Goal: Transaction & Acquisition: Subscribe to service/newsletter

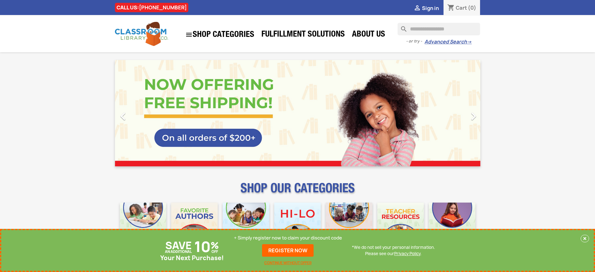
click at [288, 238] on p "+ Simply register now to claim your discount code" at bounding box center [288, 238] width 108 height 6
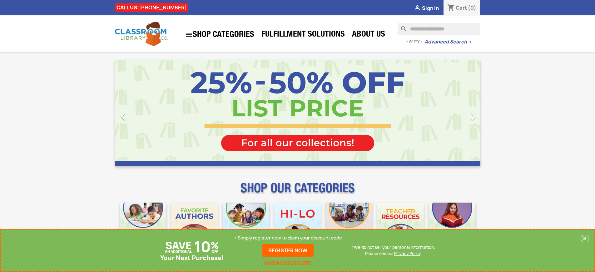
click at [288, 238] on p "+ Simply register now to claim your discount code" at bounding box center [288, 238] width 108 height 6
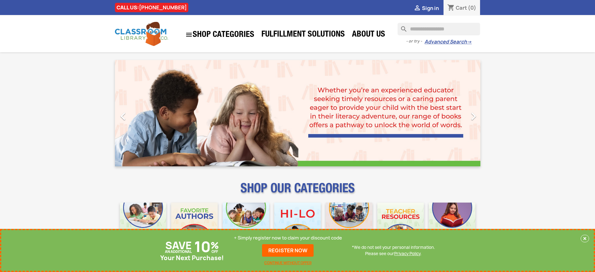
click at [288, 238] on p "+ Simply register now to claim your discount code" at bounding box center [288, 238] width 108 height 6
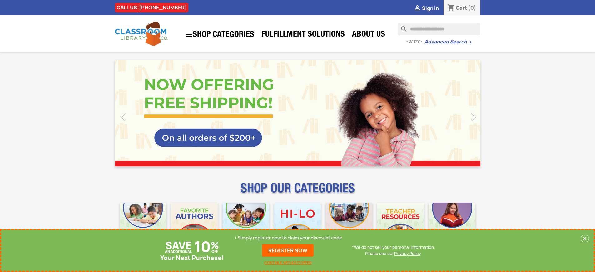
click at [288, 238] on p "+ Simply register now to claim your discount code" at bounding box center [288, 238] width 108 height 6
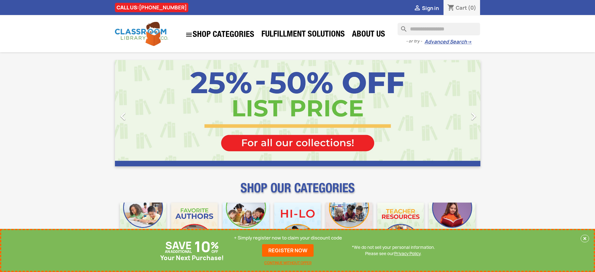
click at [288, 238] on p "+ Simply register now to claim your discount code" at bounding box center [288, 238] width 108 height 6
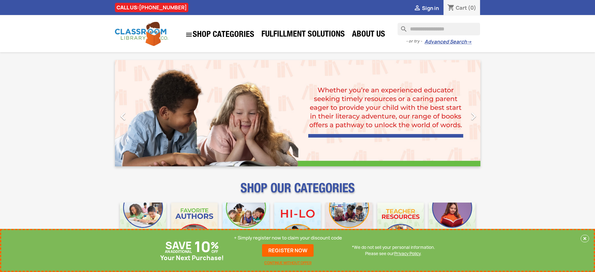
click at [288, 238] on p "+ Simply register now to claim your discount code" at bounding box center [288, 238] width 108 height 6
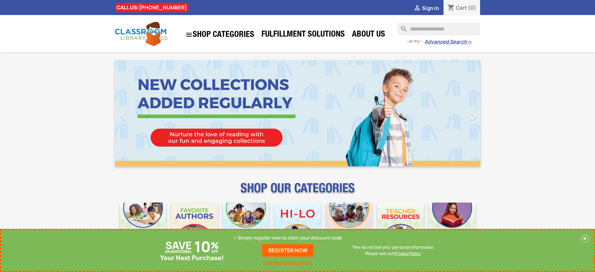
click at [288, 238] on p "+ Simply register now to claim your discount code" at bounding box center [288, 238] width 108 height 6
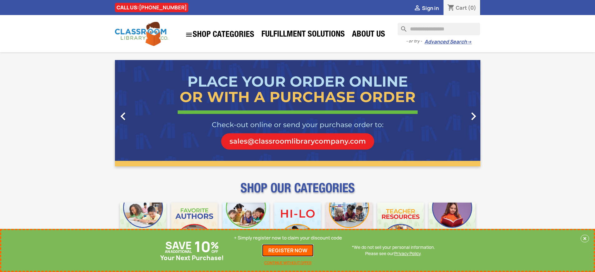
click at [288, 250] on link "REGISTER NOW" at bounding box center [288, 250] width 52 height 12
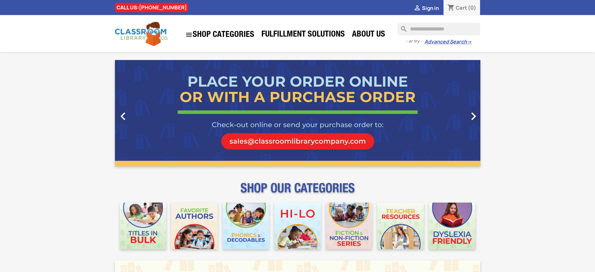
click at [430, 8] on span "Sign in" at bounding box center [430, 8] width 17 height 7
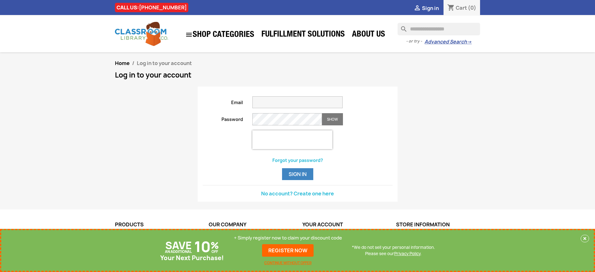
click at [288, 238] on p "+ Simply register now to claim your discount code" at bounding box center [288, 238] width 108 height 6
click at [288, 250] on link "REGISTER NOW" at bounding box center [288, 250] width 52 height 12
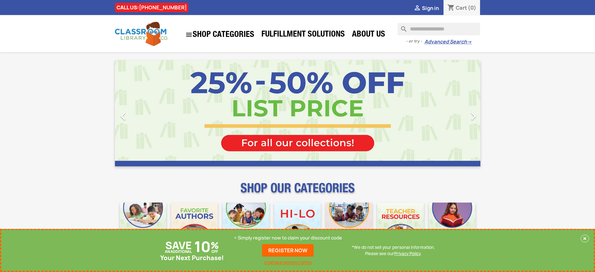
click at [288, 238] on p "+ Simply register now to claim your discount code" at bounding box center [288, 238] width 108 height 6
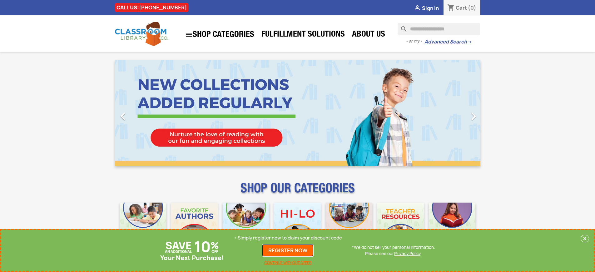
click at [288, 250] on link "REGISTER NOW" at bounding box center [288, 250] width 52 height 12
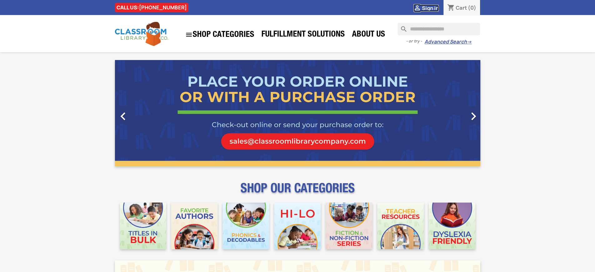
click at [430, 8] on span "Sign in" at bounding box center [430, 8] width 17 height 7
